Goal: Check status: Check status

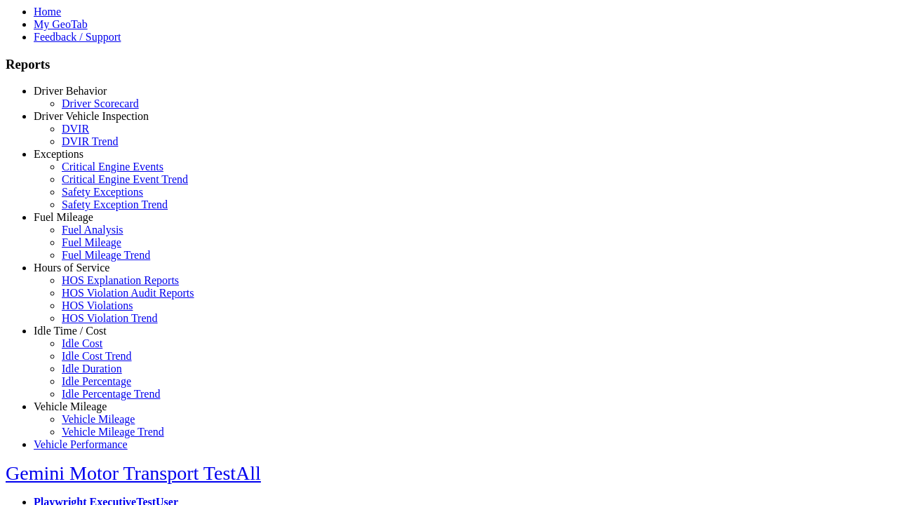
click at [81, 401] on link "Vehicle Mileage" at bounding box center [70, 407] width 73 height 12
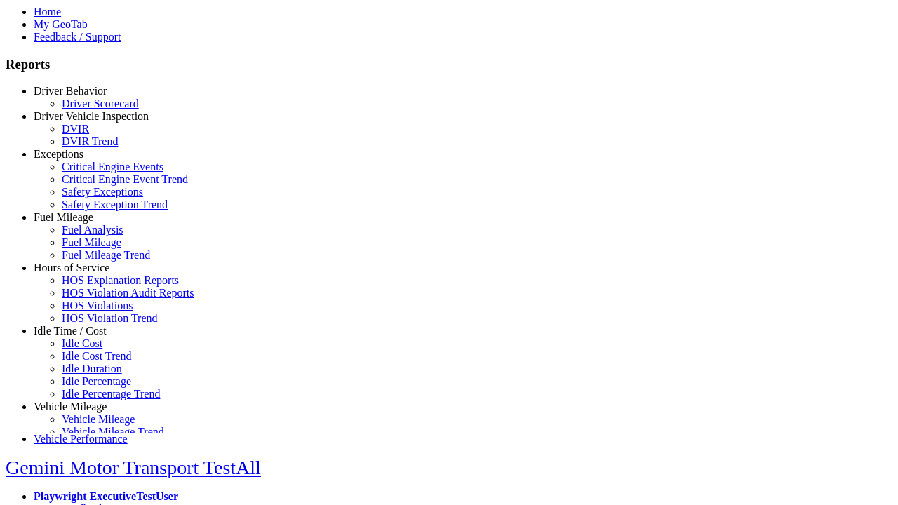
click at [91, 417] on link "Vehicle Mileage" at bounding box center [98, 419] width 73 height 12
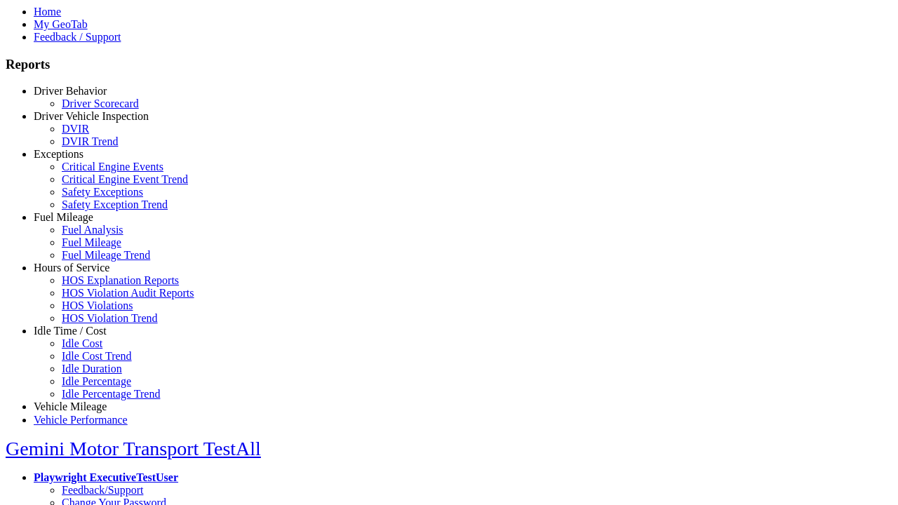
select select "**********"
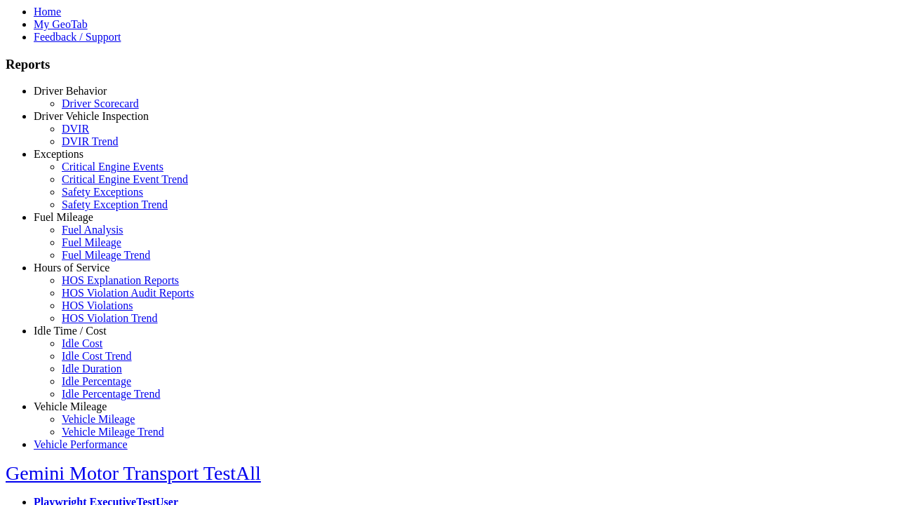
type input "**********"
